Goal: Task Accomplishment & Management: Manage account settings

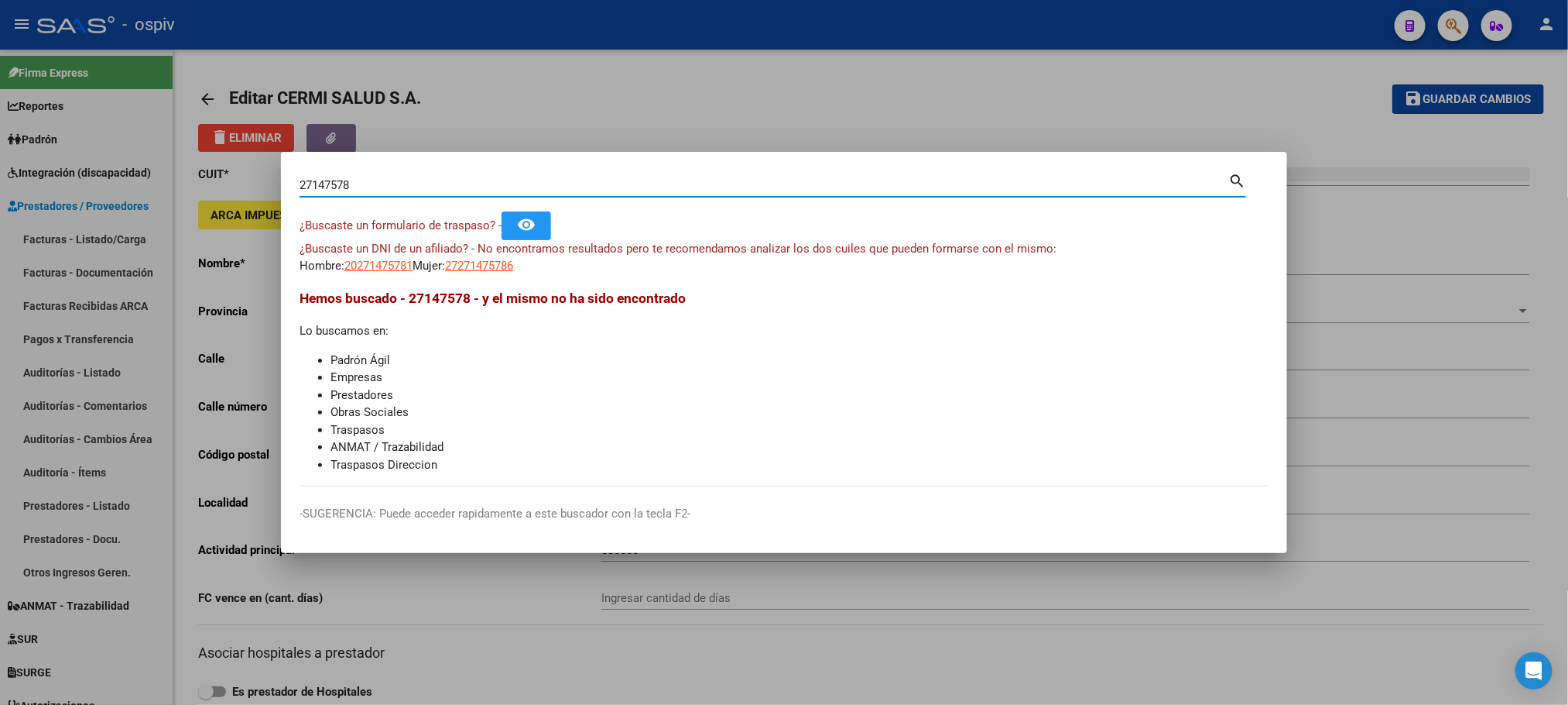
click at [604, 93] on div at bounding box center [784, 352] width 1568 height 705
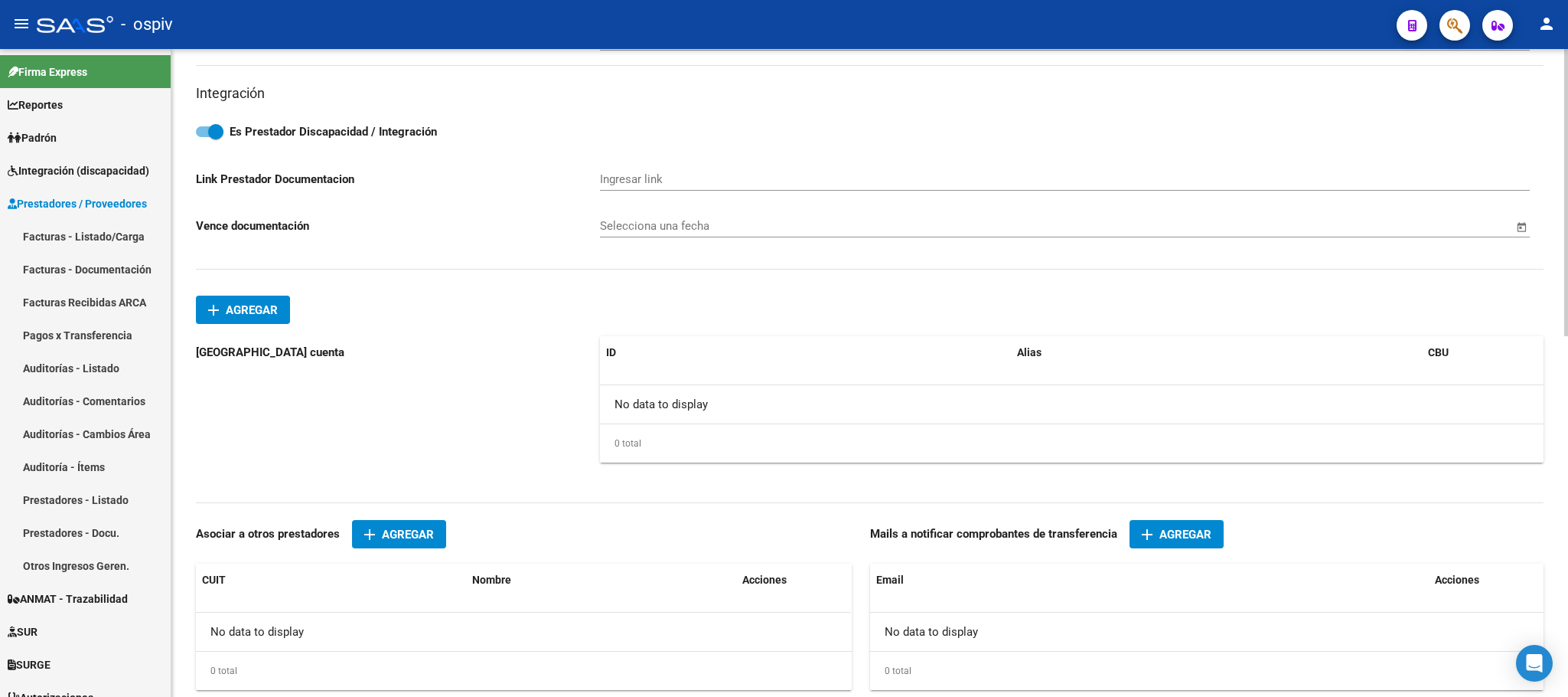
scroll to position [622, 0]
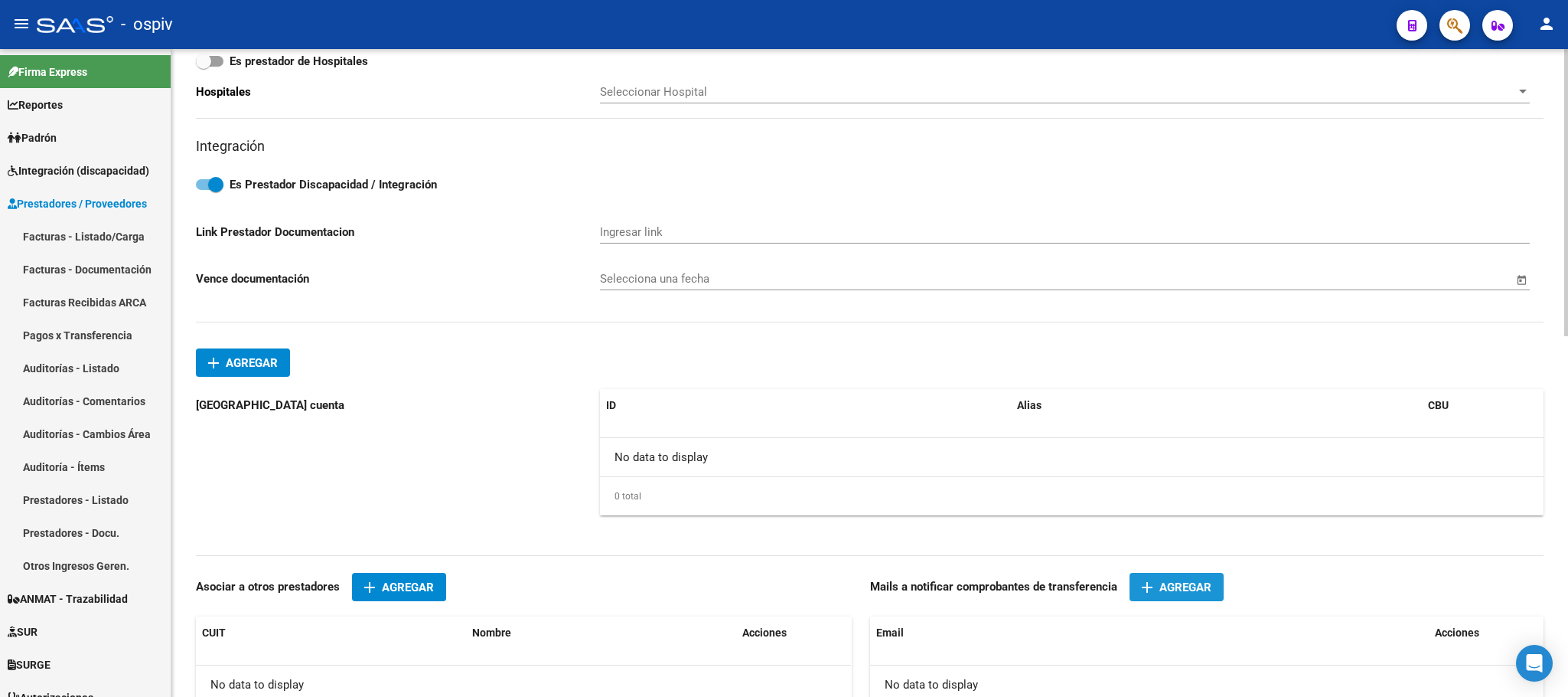
click at [1185, 594] on span "Agregar" at bounding box center [1185, 587] width 52 height 14
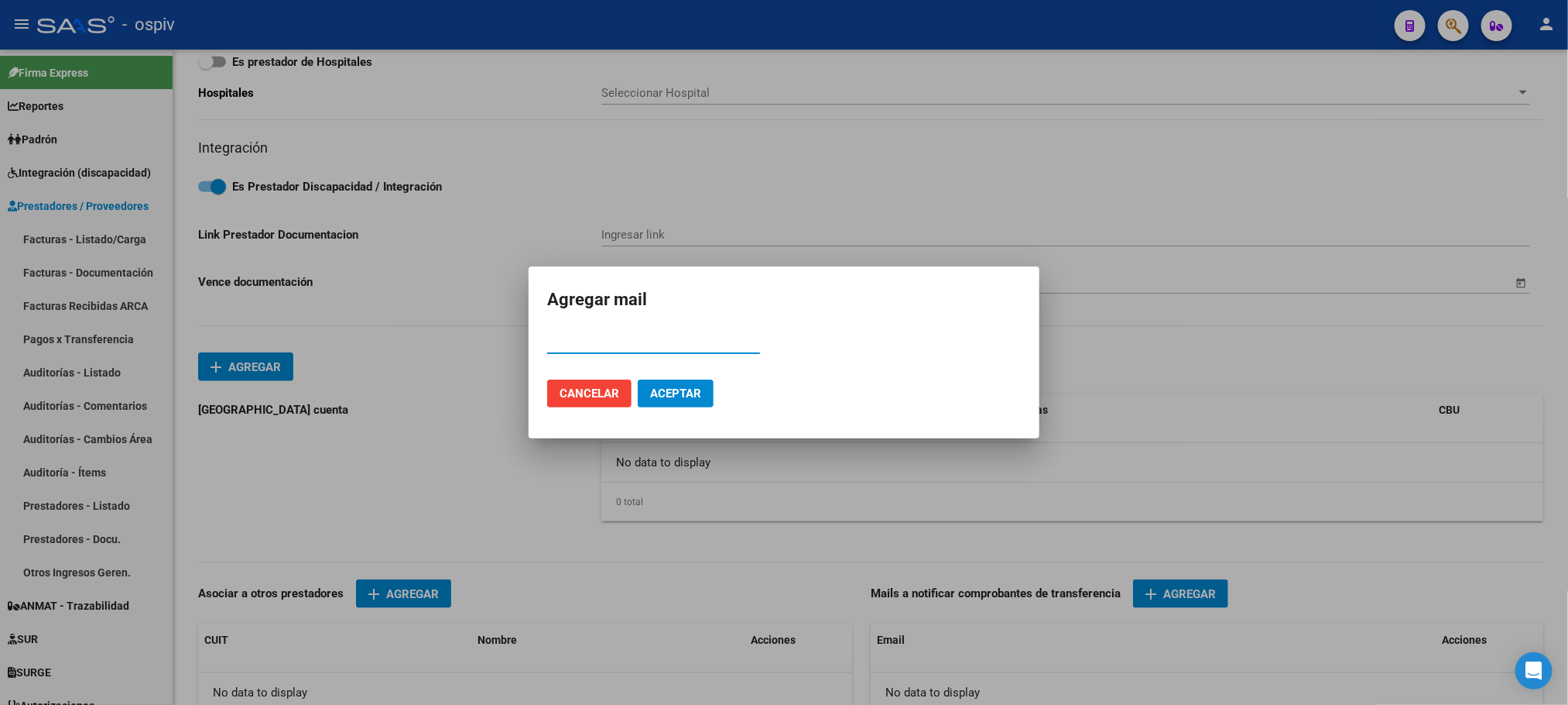
click at [646, 342] on input "Email" at bounding box center [654, 341] width 213 height 14
type input "facturacioncermisalud@gmail.com"
click at [685, 388] on span "Aceptar" at bounding box center [675, 393] width 51 height 14
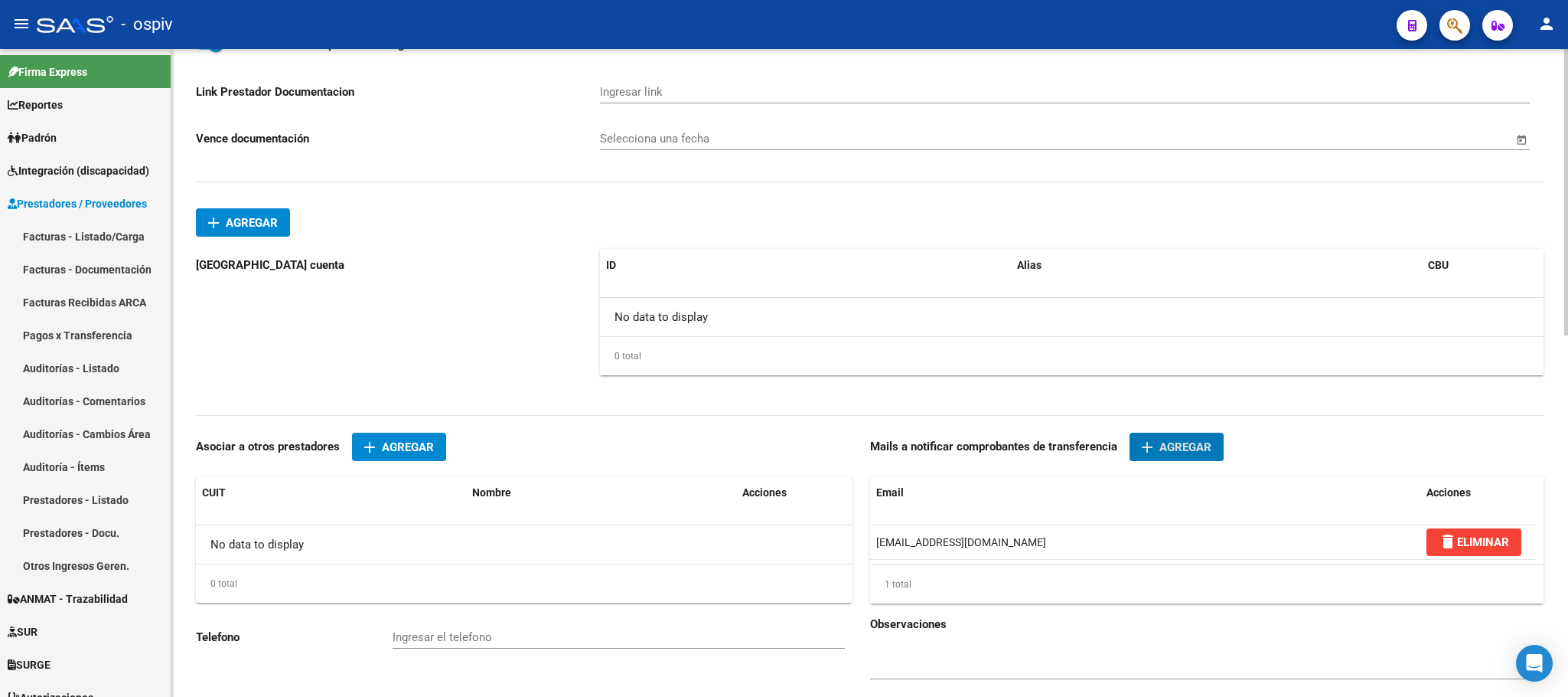
scroll to position [815, 0]
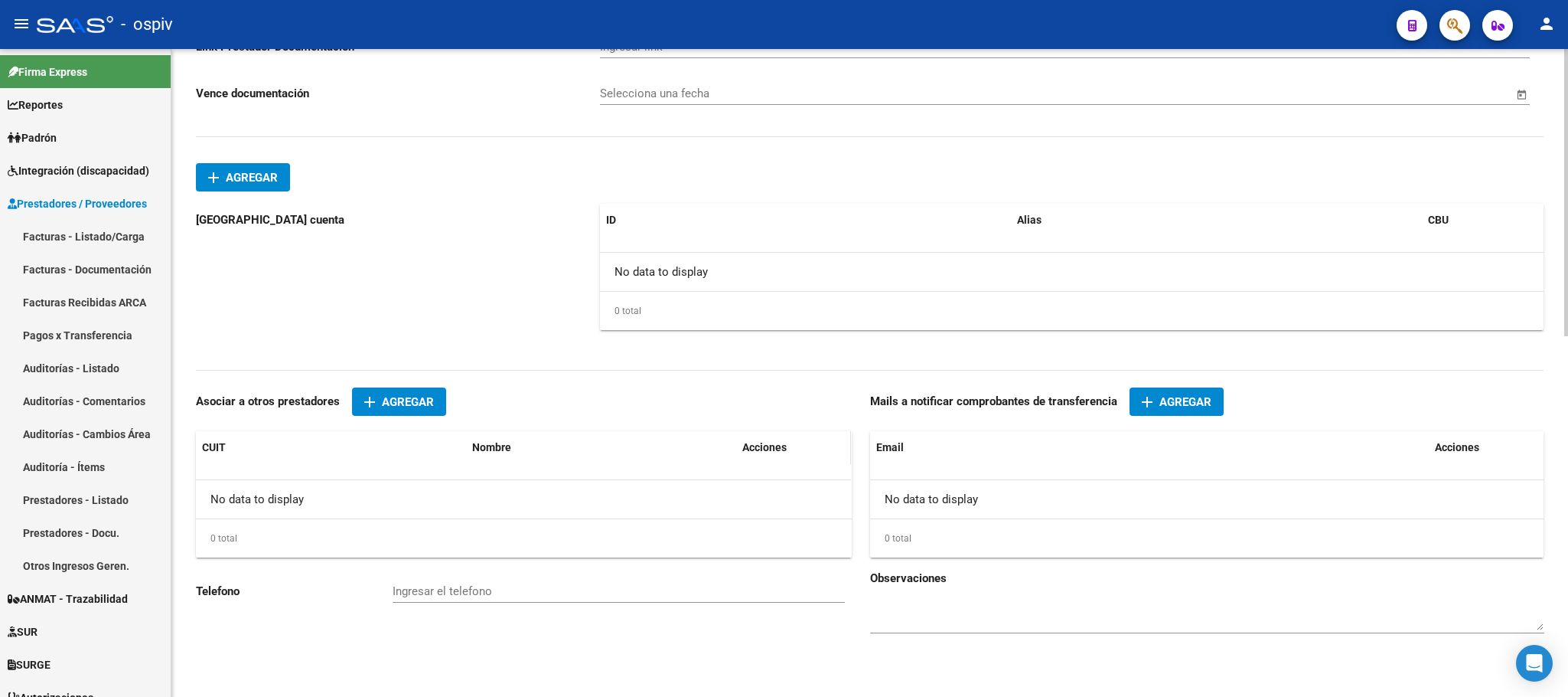
scroll to position [622, 0]
